Goal: Navigation & Orientation: Find specific page/section

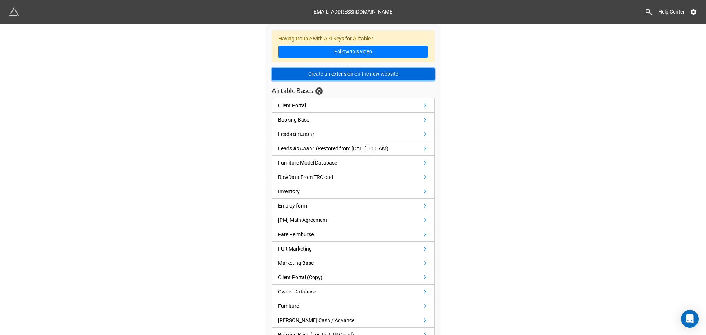
click at [326, 73] on button "Create an extension on the new website" at bounding box center [353, 74] width 163 height 12
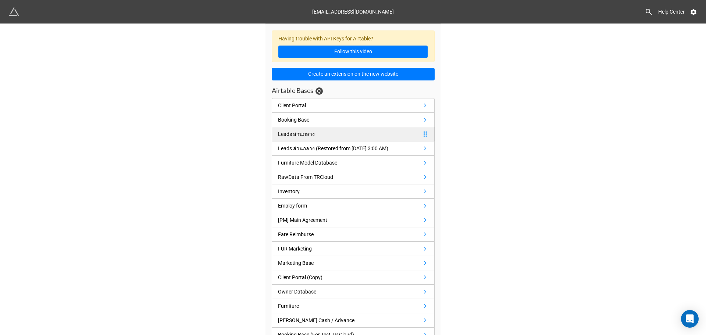
click at [313, 136] on div "Leads ส่วนกลาง" at bounding box center [298, 134] width 40 height 8
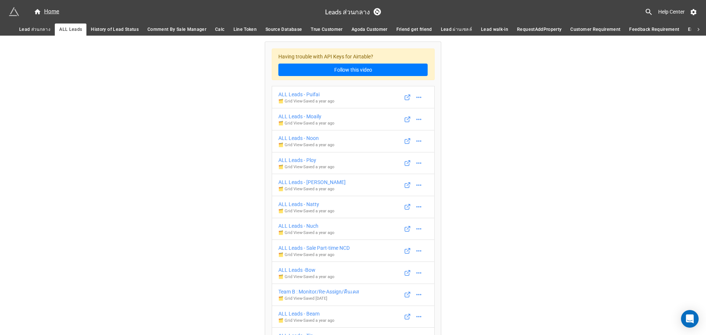
click at [123, 30] on span "History of Lead Status" at bounding box center [115, 30] width 48 height 8
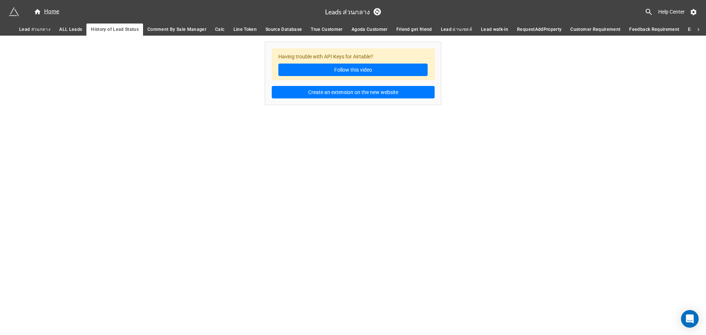
click at [160, 32] on span "Comment By Sale Manager" at bounding box center [176, 30] width 59 height 8
